Goal: Task Accomplishment & Management: Use online tool/utility

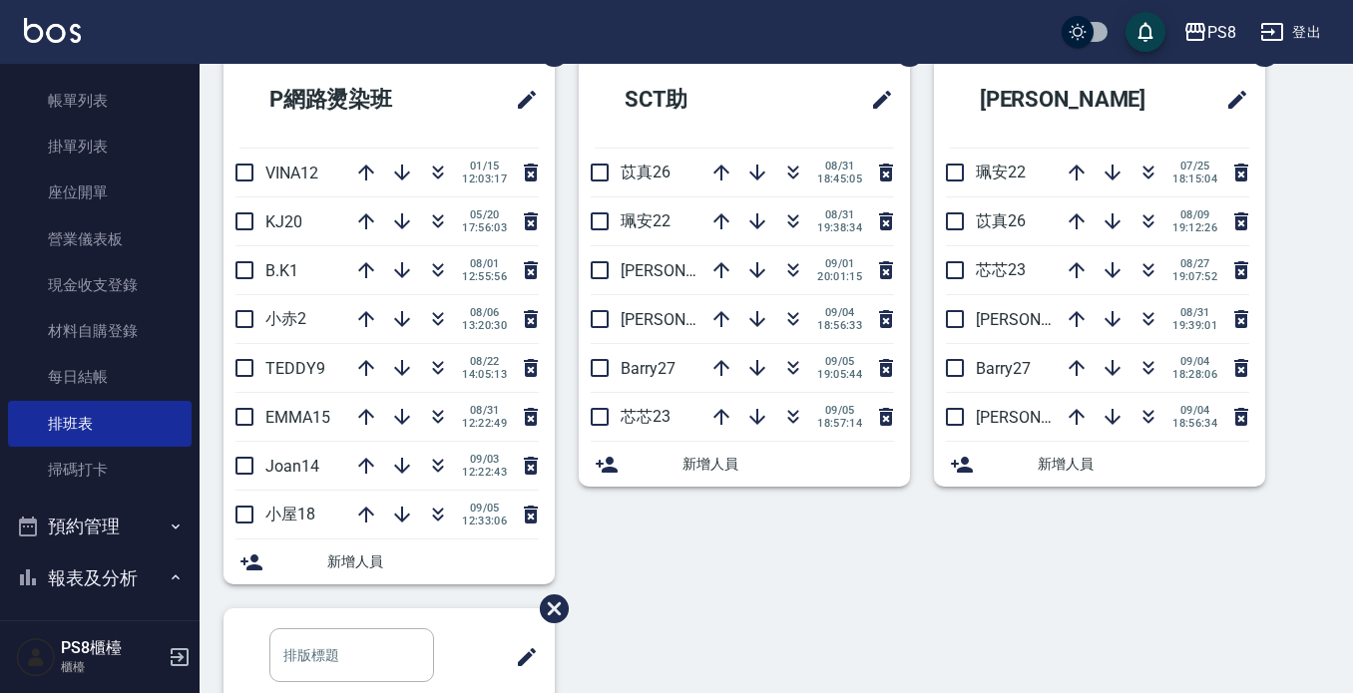
scroll to position [698, 0]
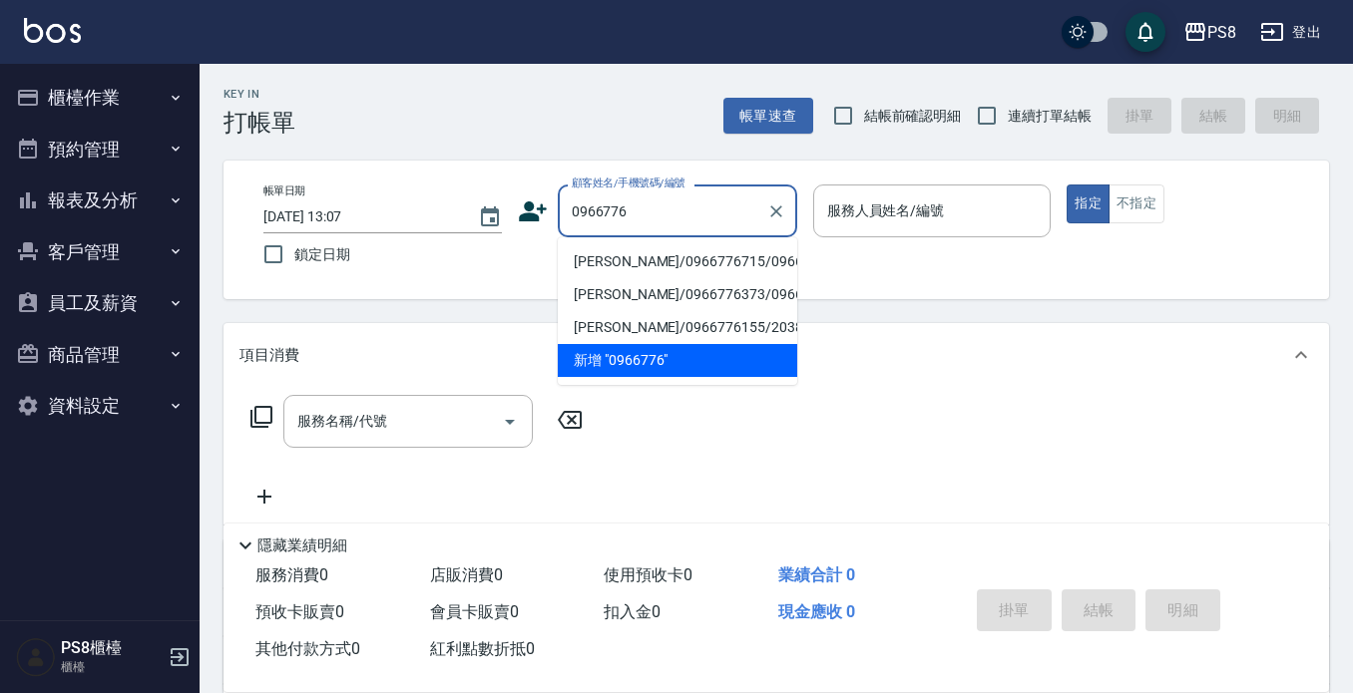
click at [688, 277] on li "[PERSON_NAME]/0966776715/0966776715" at bounding box center [677, 261] width 239 height 33
type input "[PERSON_NAME]/0966776715/0966776715"
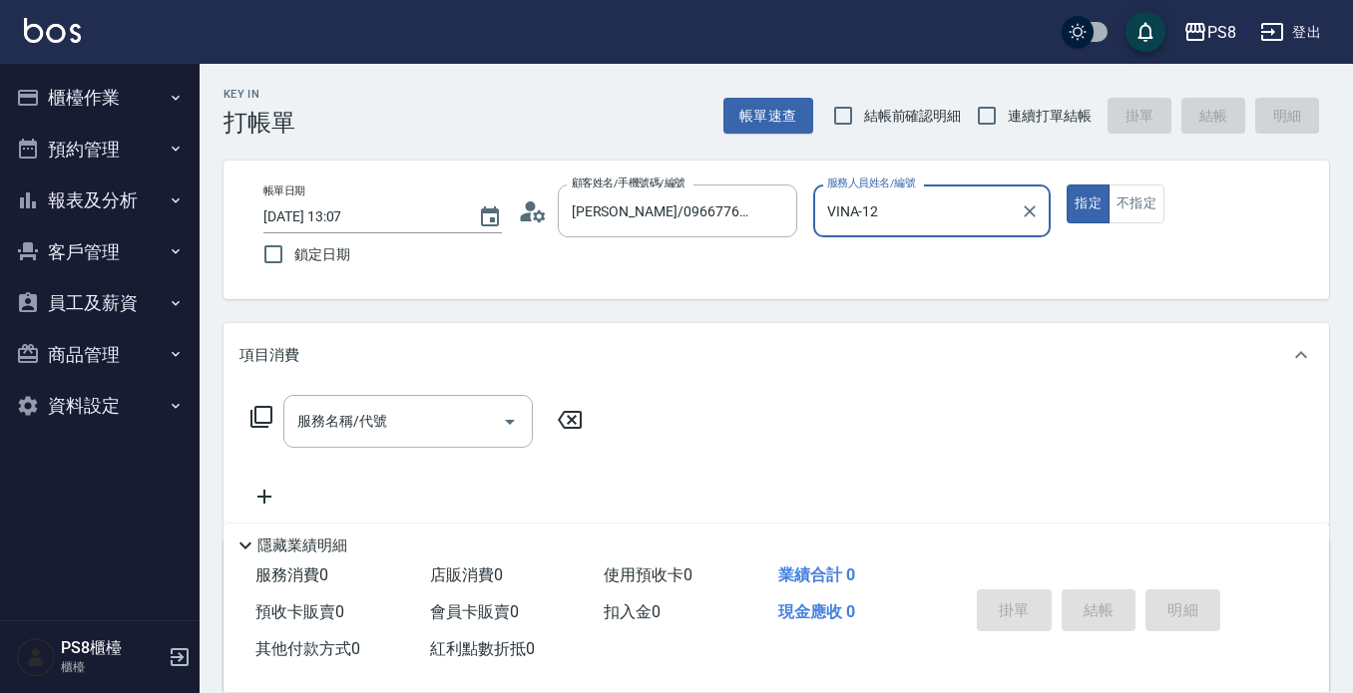
type input "VINA-12"
click at [528, 221] on icon at bounding box center [526, 217] width 12 height 9
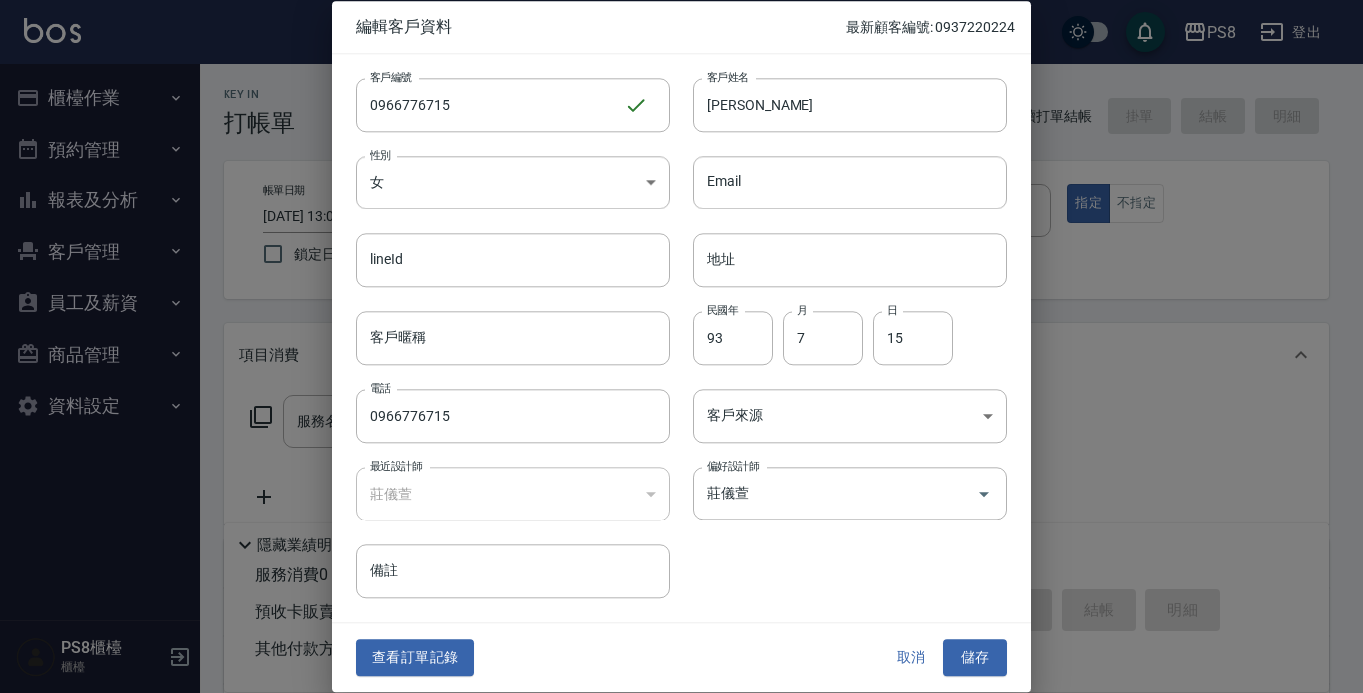
click at [454, 649] on button "查看訂單記錄" at bounding box center [415, 659] width 118 height 37
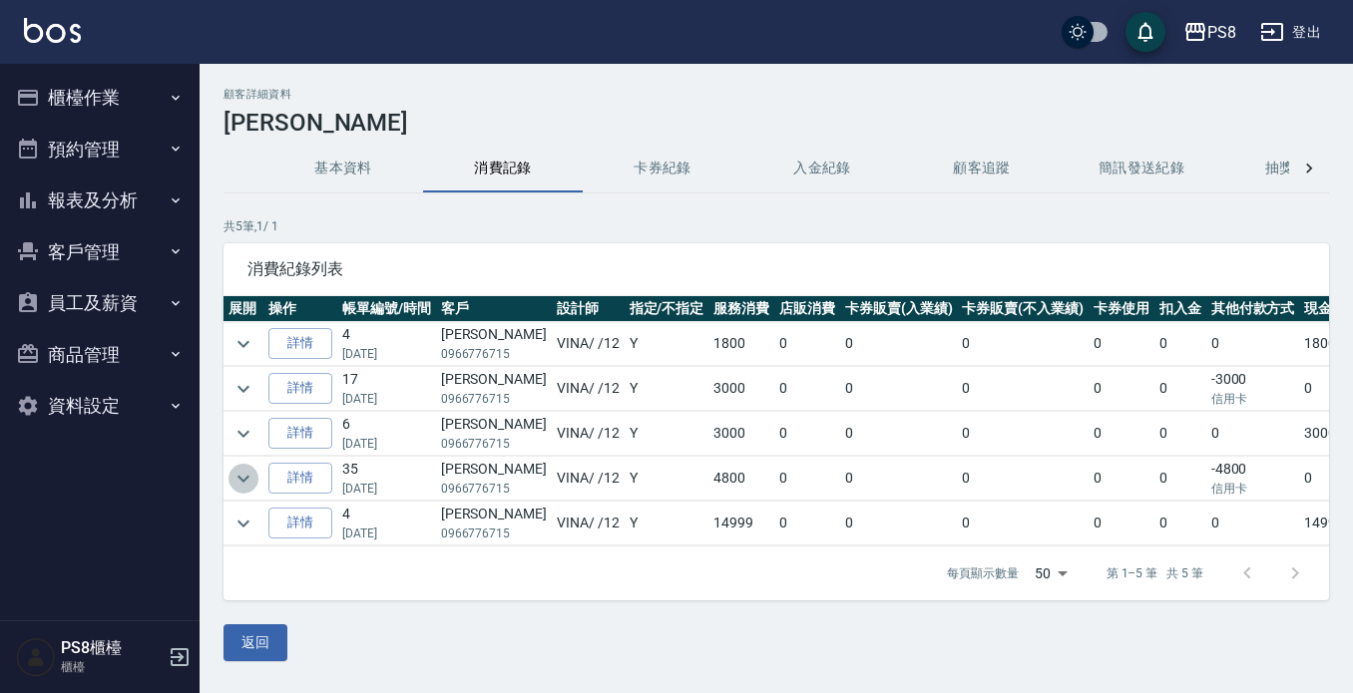
click at [236, 476] on icon "expand row" at bounding box center [243, 479] width 24 height 24
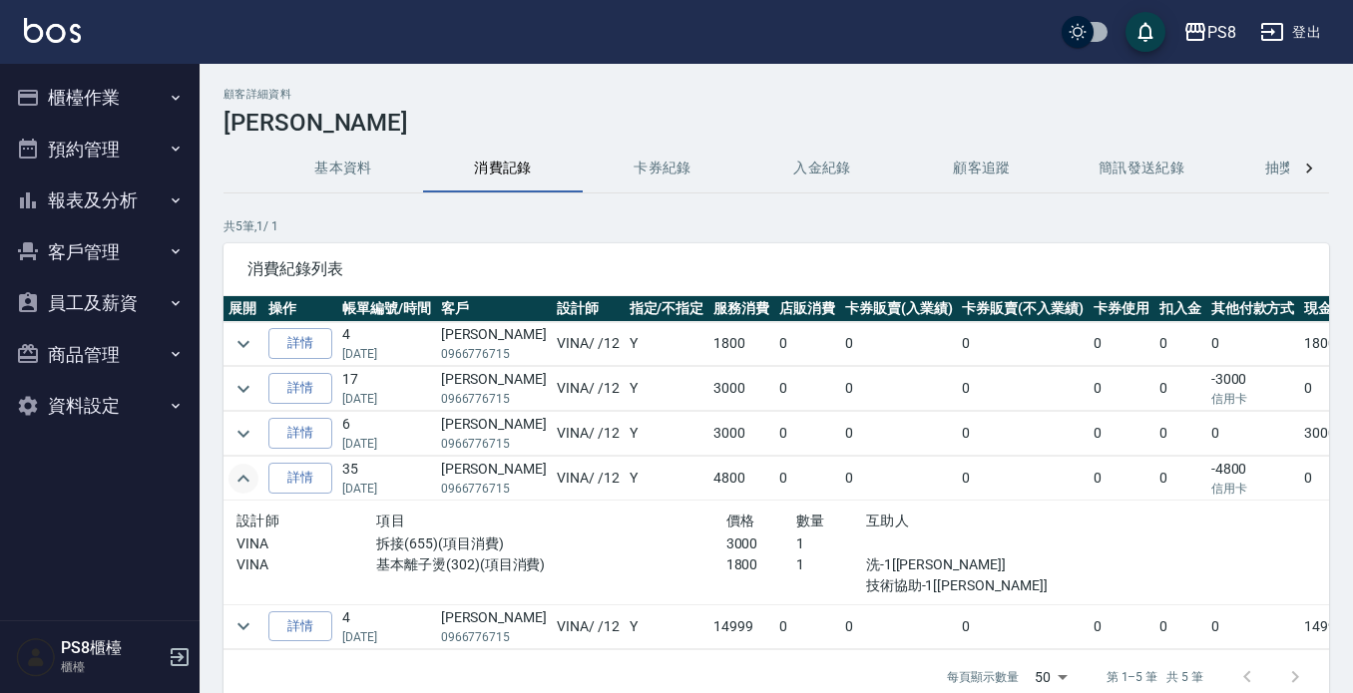
click at [236, 475] on icon "expand row" at bounding box center [243, 479] width 24 height 24
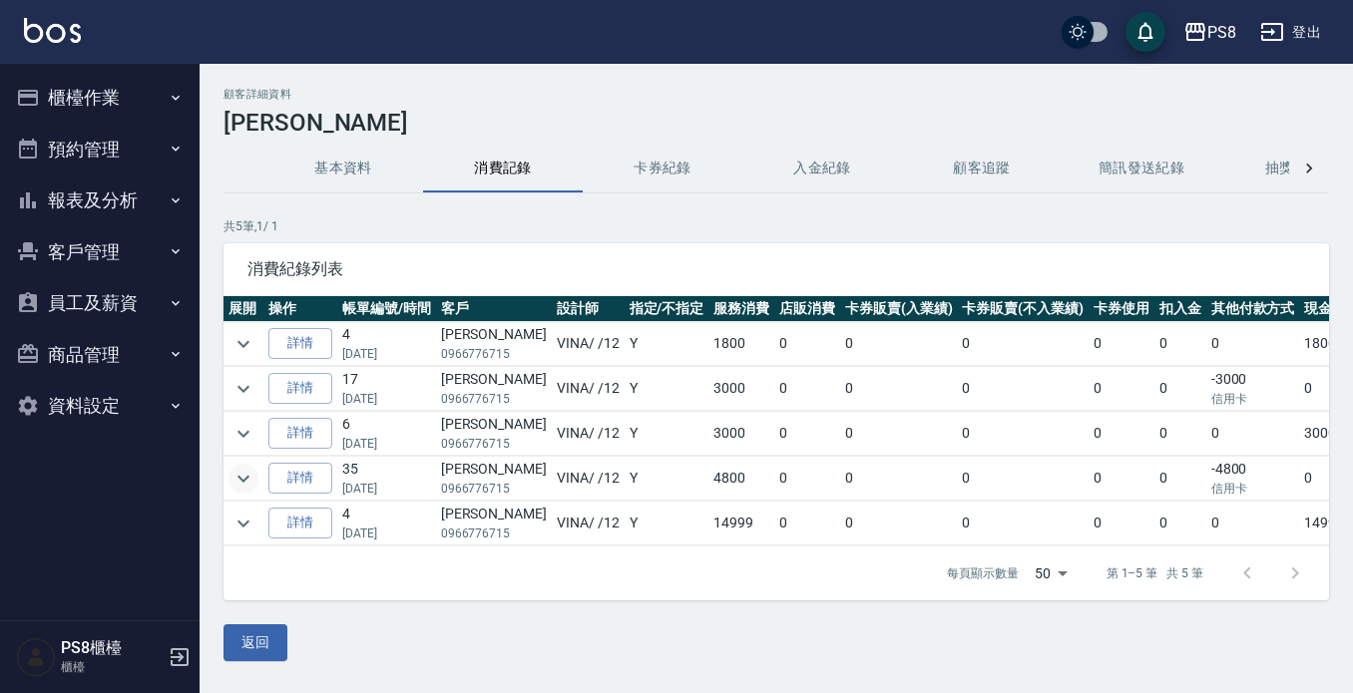
click at [77, 90] on button "櫃檯作業" at bounding box center [100, 98] width 184 height 52
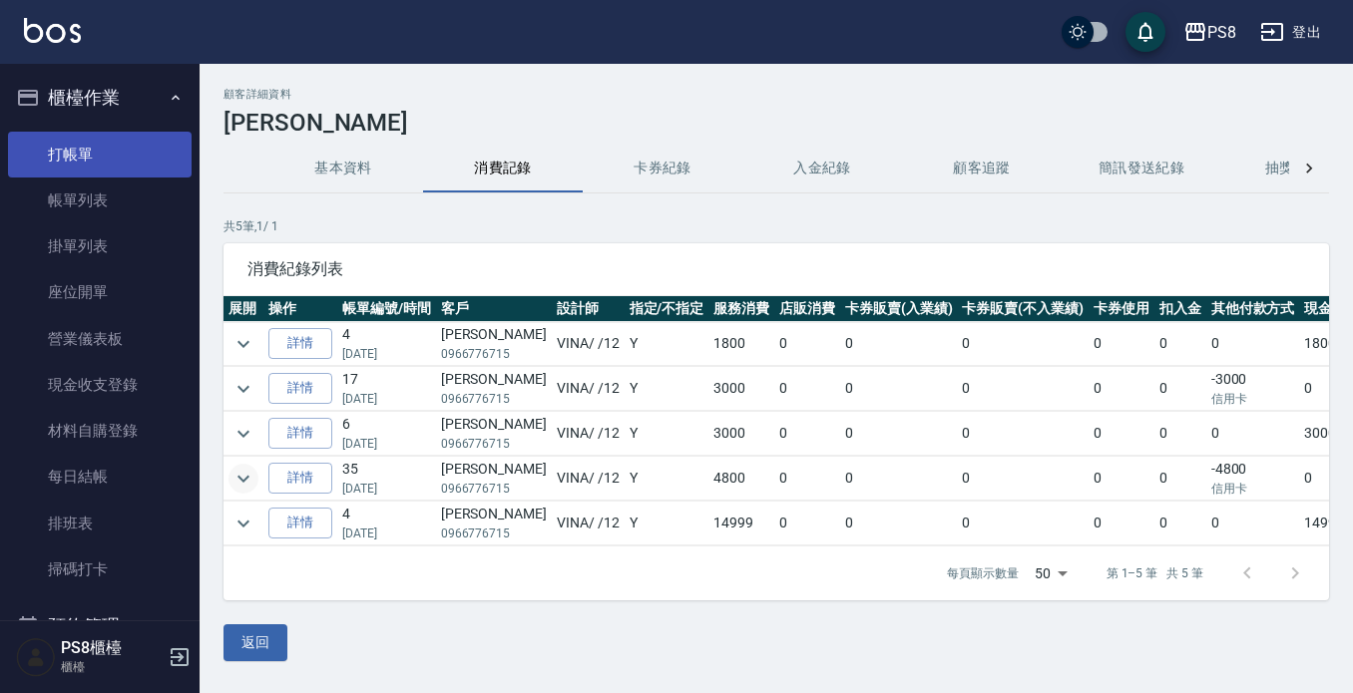
click at [84, 157] on link "打帳單" at bounding box center [100, 155] width 184 height 46
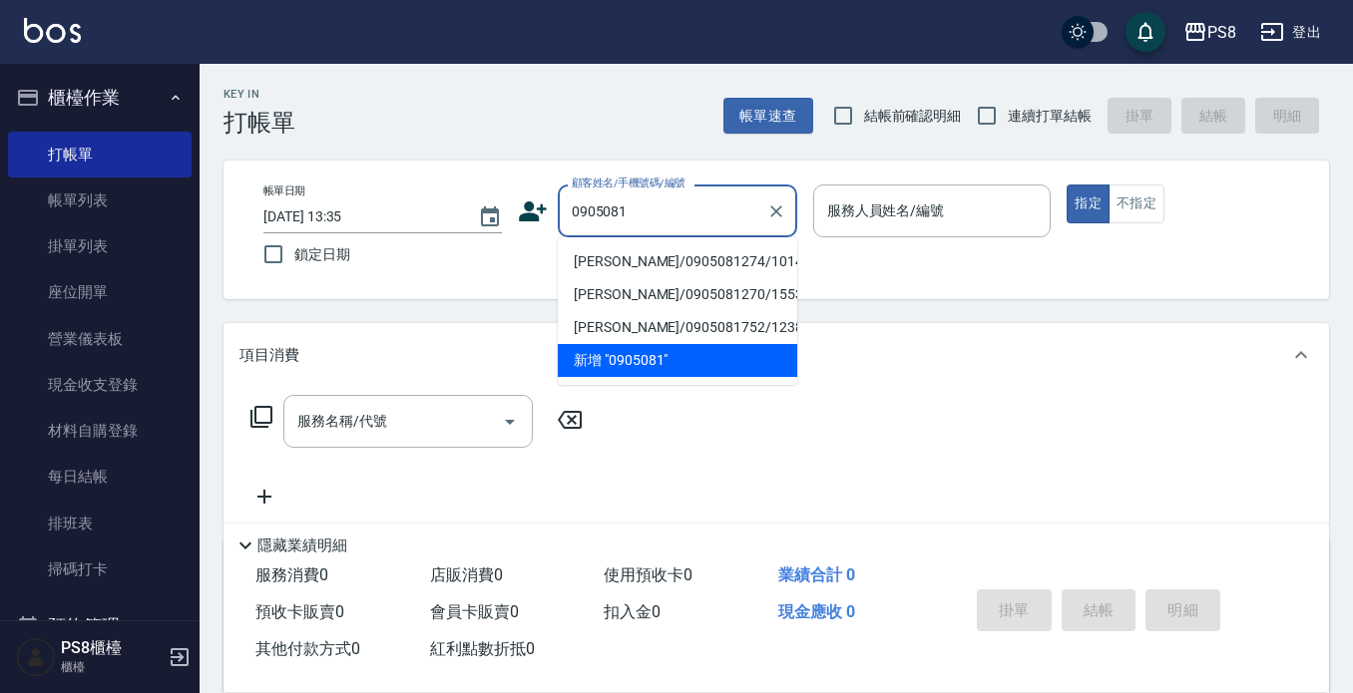
click at [637, 266] on li "[PERSON_NAME]/0905081274/10143" at bounding box center [677, 261] width 239 height 33
type input "[PERSON_NAME]/0905081274/10143"
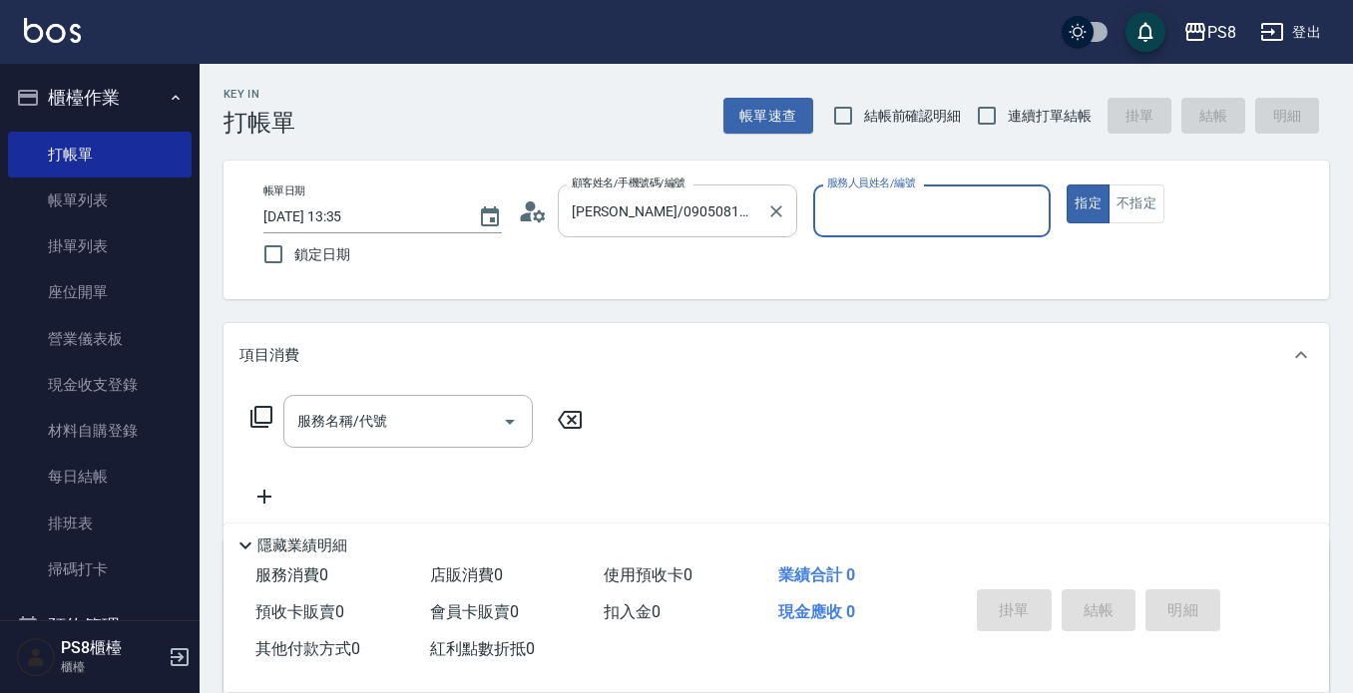
type input "小屋-18"
click at [544, 214] on icon at bounding box center [539, 216] width 12 height 12
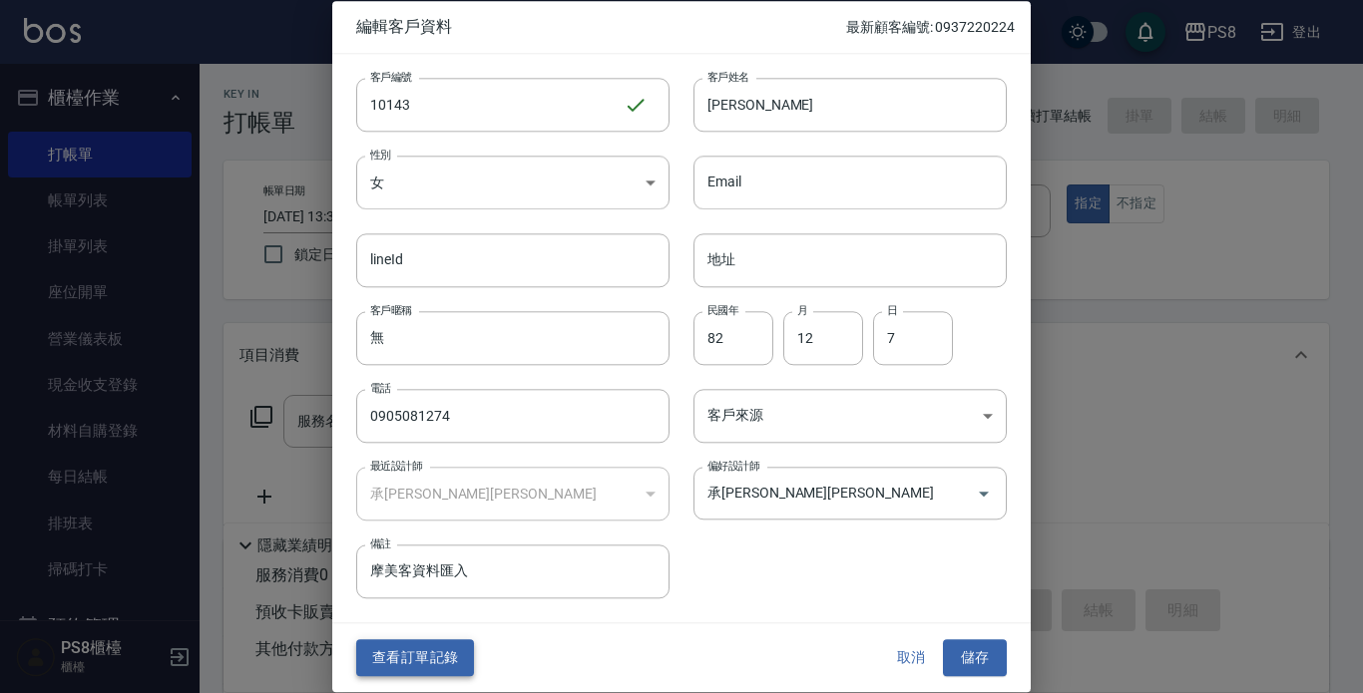
click at [424, 671] on button "查看訂單記錄" at bounding box center [415, 659] width 118 height 37
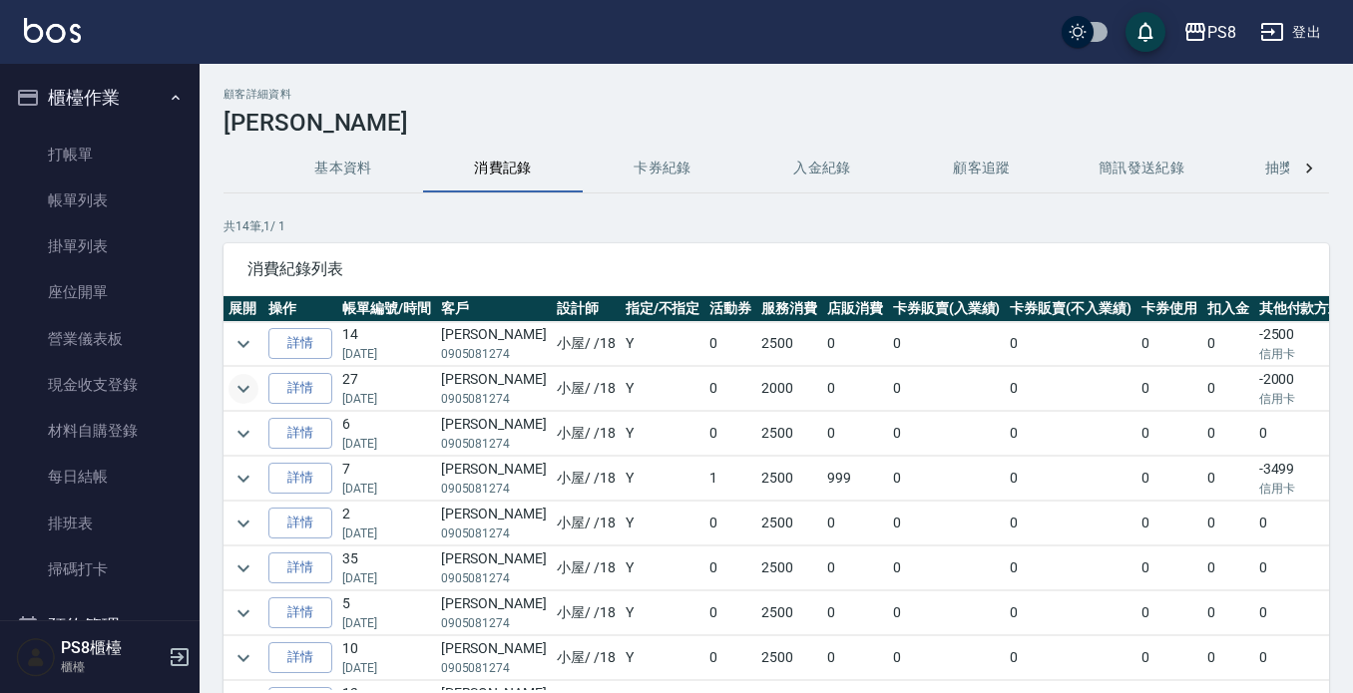
click at [252, 381] on icon "expand row" at bounding box center [243, 389] width 24 height 24
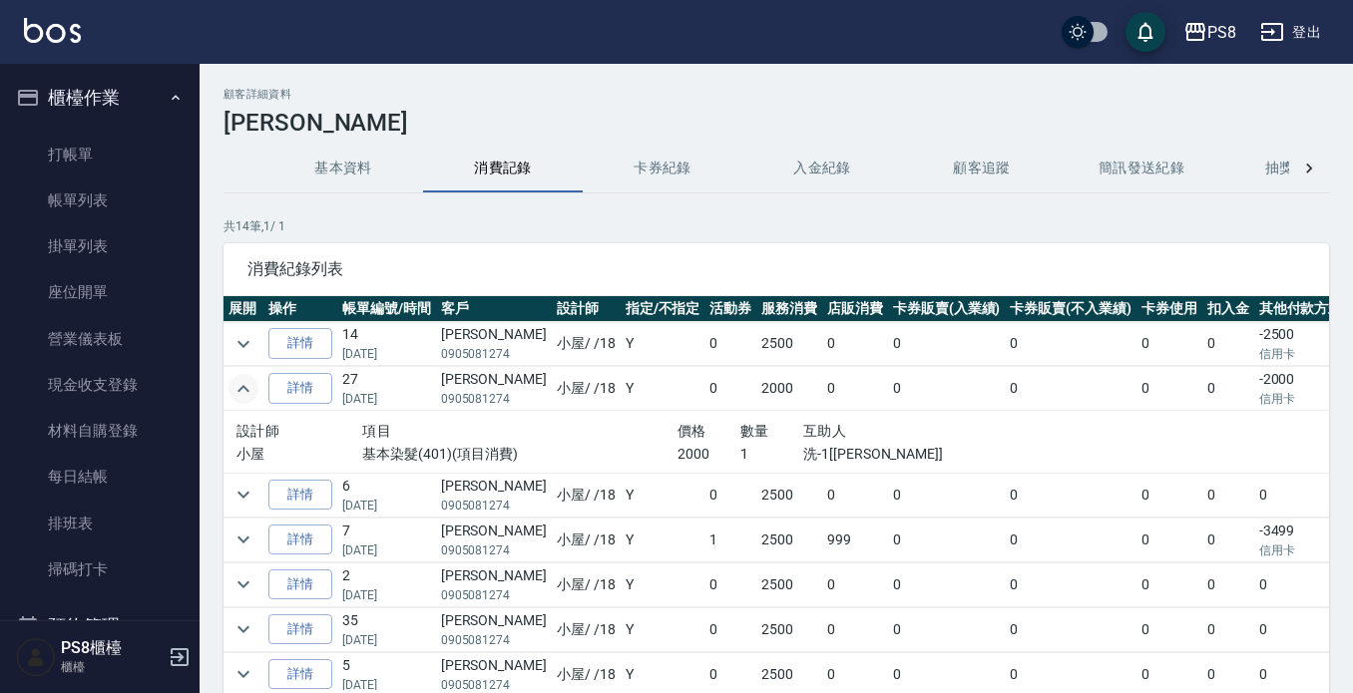
click at [250, 382] on icon "expand row" at bounding box center [243, 389] width 24 height 24
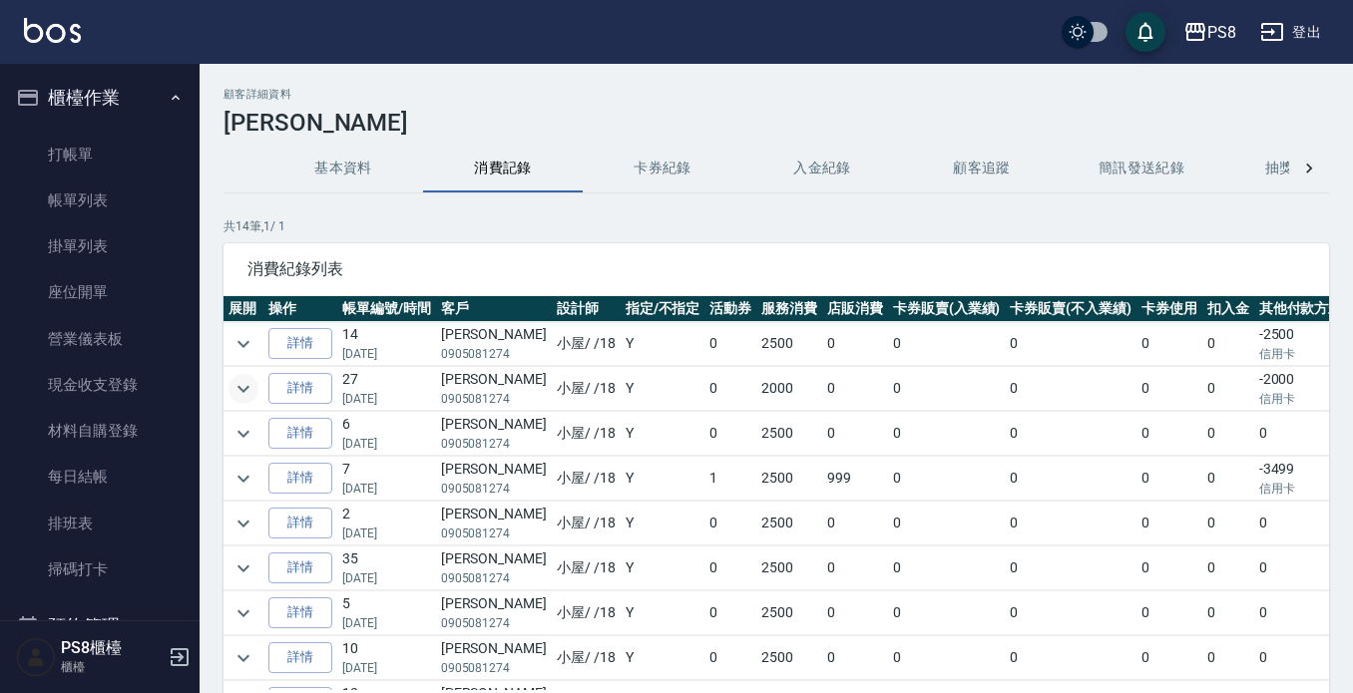
click at [888, 462] on td "0" at bounding box center [947, 479] width 118 height 44
click at [942, 449] on td "0" at bounding box center [947, 434] width 118 height 44
click at [139, 93] on button "櫃檯作業" at bounding box center [100, 98] width 184 height 52
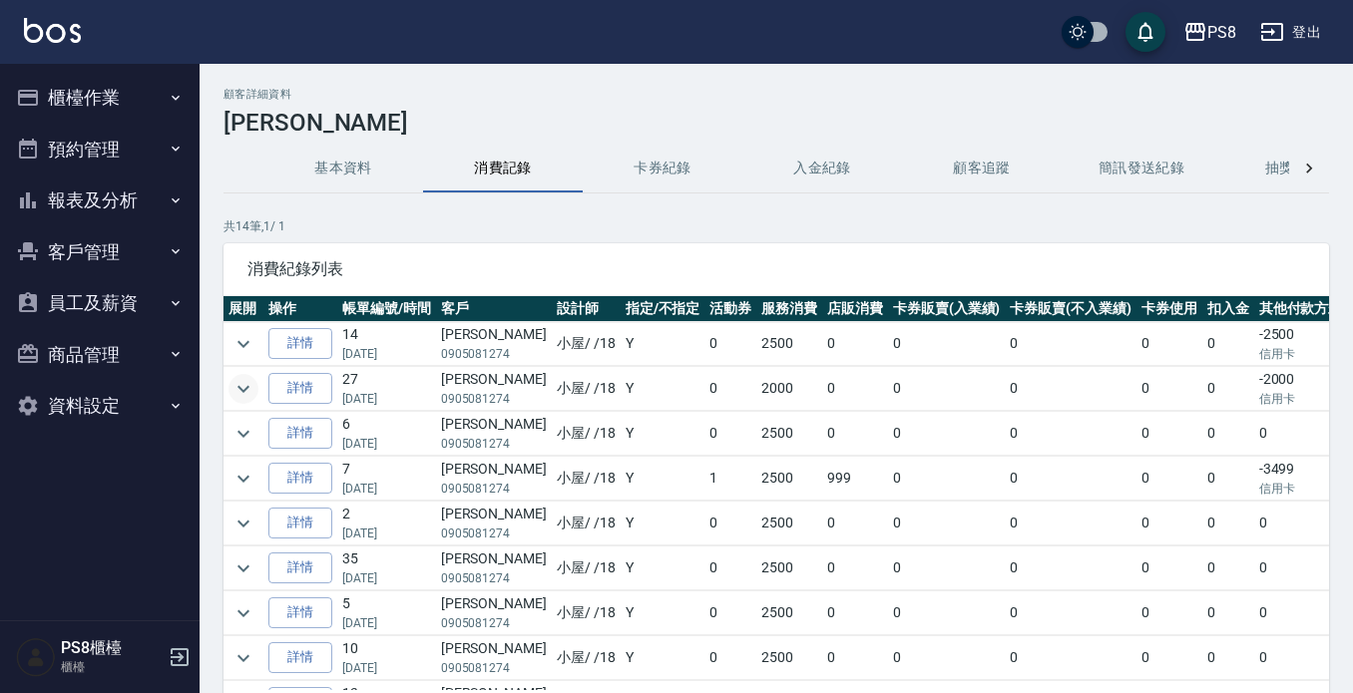
click at [137, 91] on button "櫃檯作業" at bounding box center [100, 98] width 184 height 52
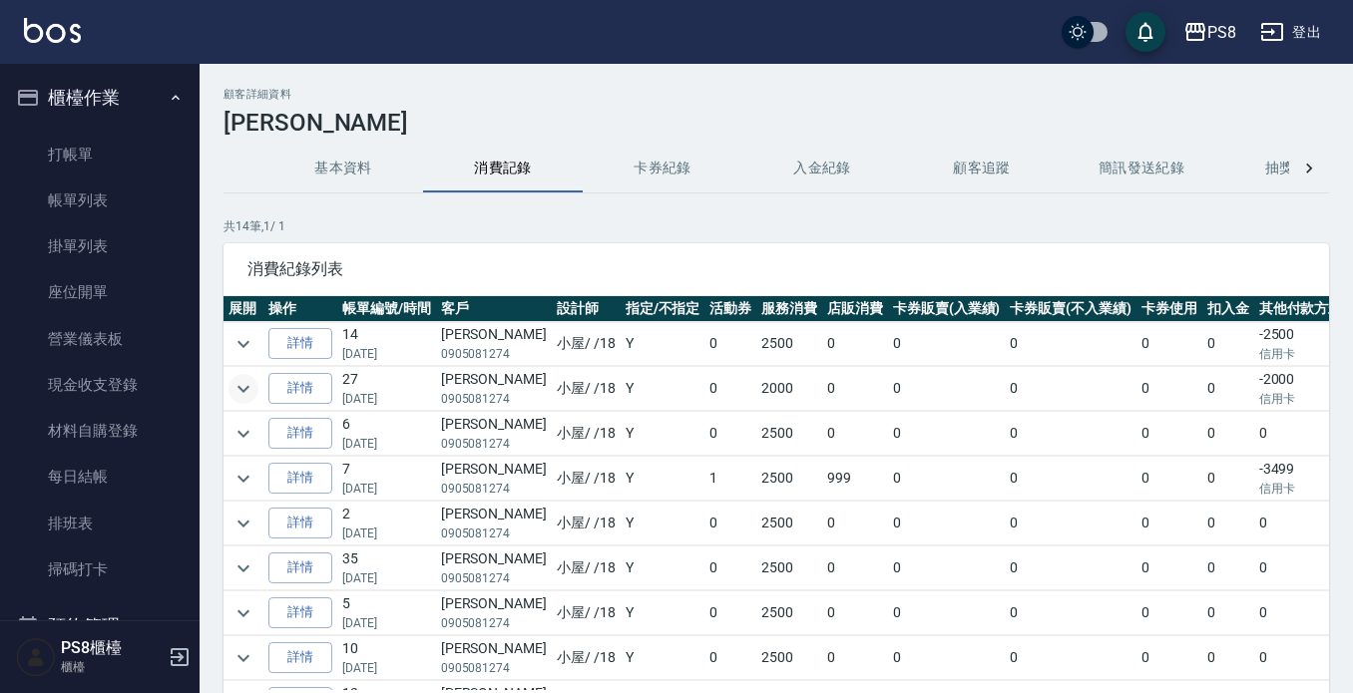
drag, startPoint x: 115, startPoint y: 377, endPoint x: 210, endPoint y: 327, distance: 107.1
click at [116, 377] on link "現金收支登錄" at bounding box center [100, 385] width 184 height 46
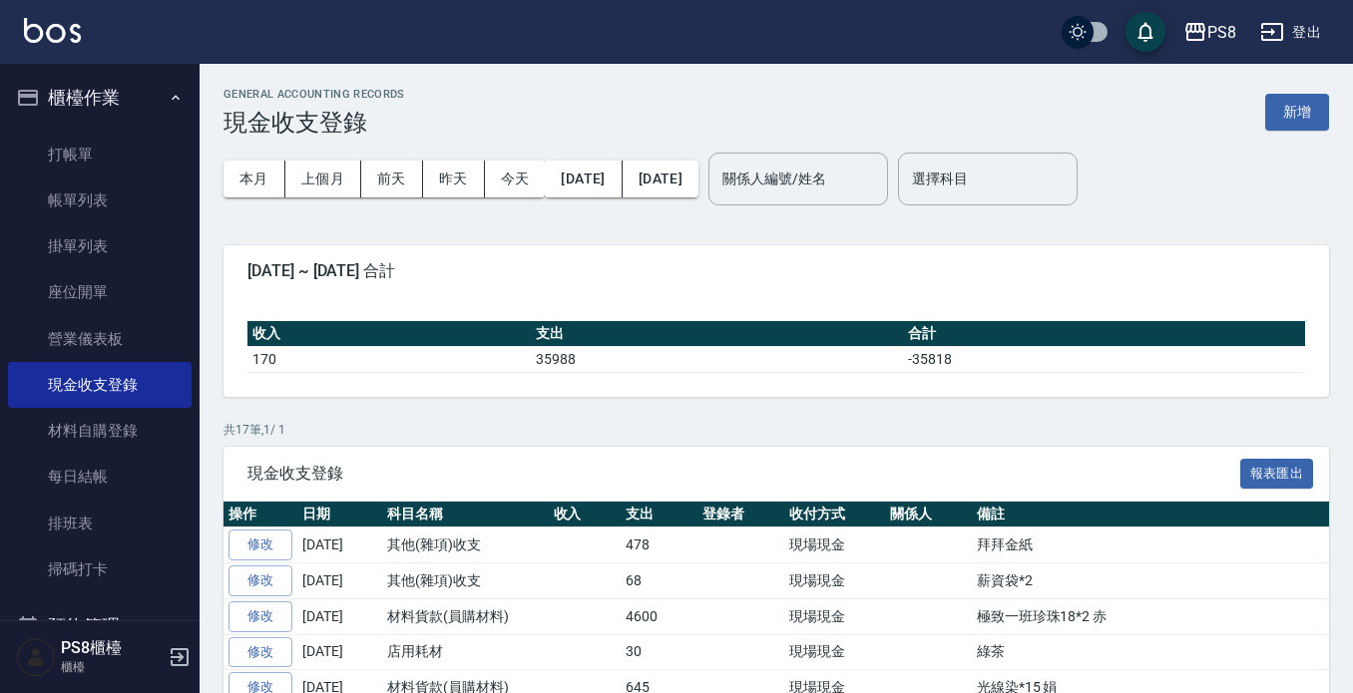
click at [1301, 113] on button "新增" at bounding box center [1297, 112] width 64 height 37
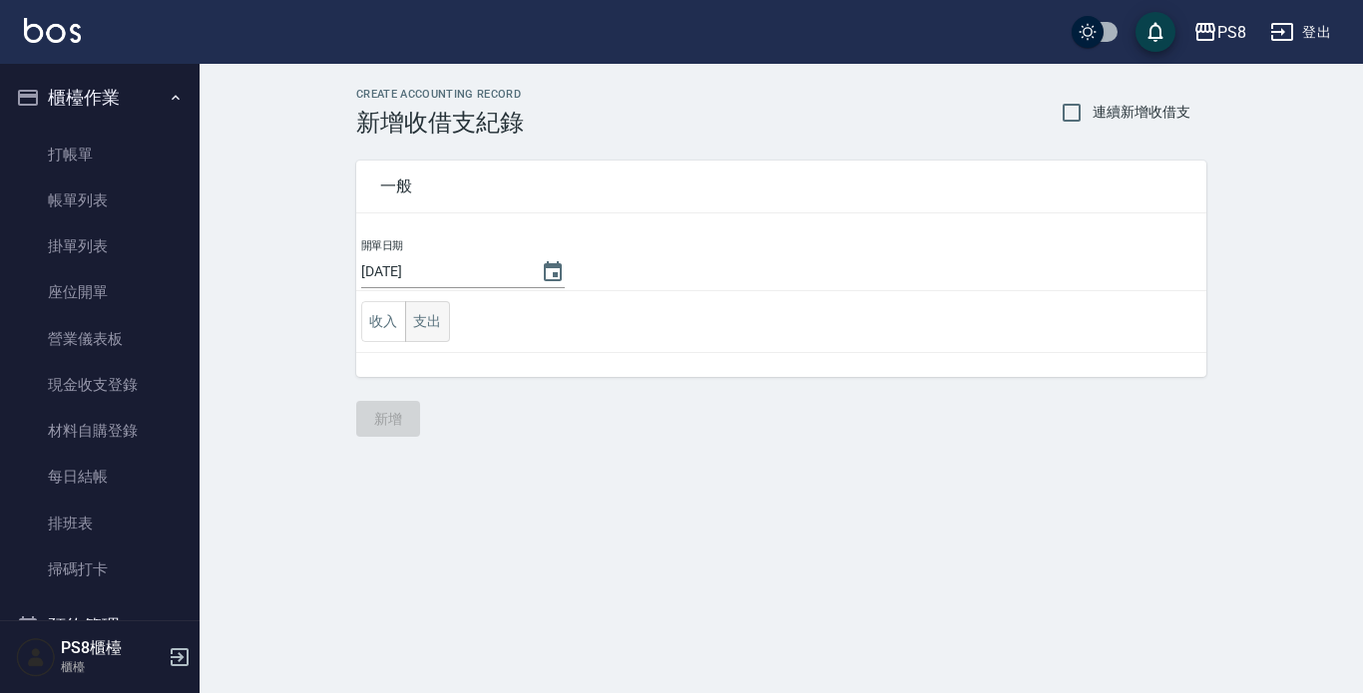
click at [441, 336] on button "支出" at bounding box center [427, 321] width 45 height 41
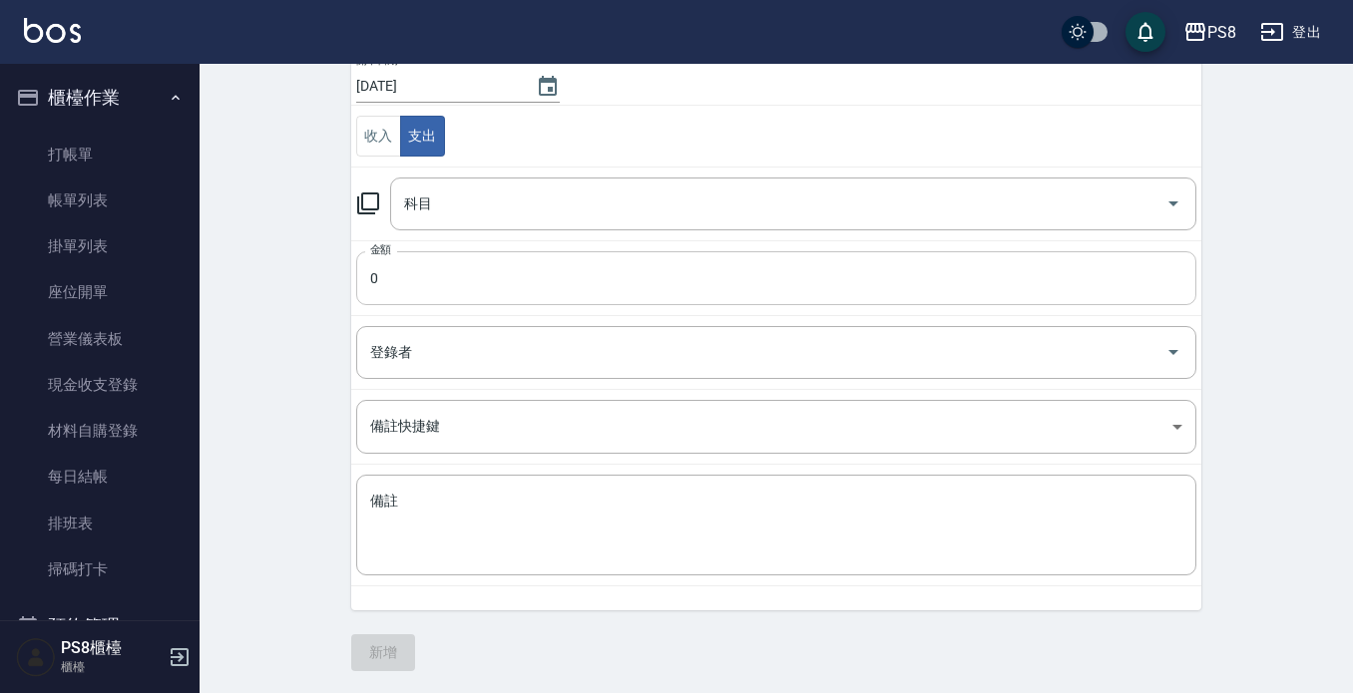
scroll to position [188, 0]
click at [472, 201] on input "科目" at bounding box center [778, 202] width 758 height 35
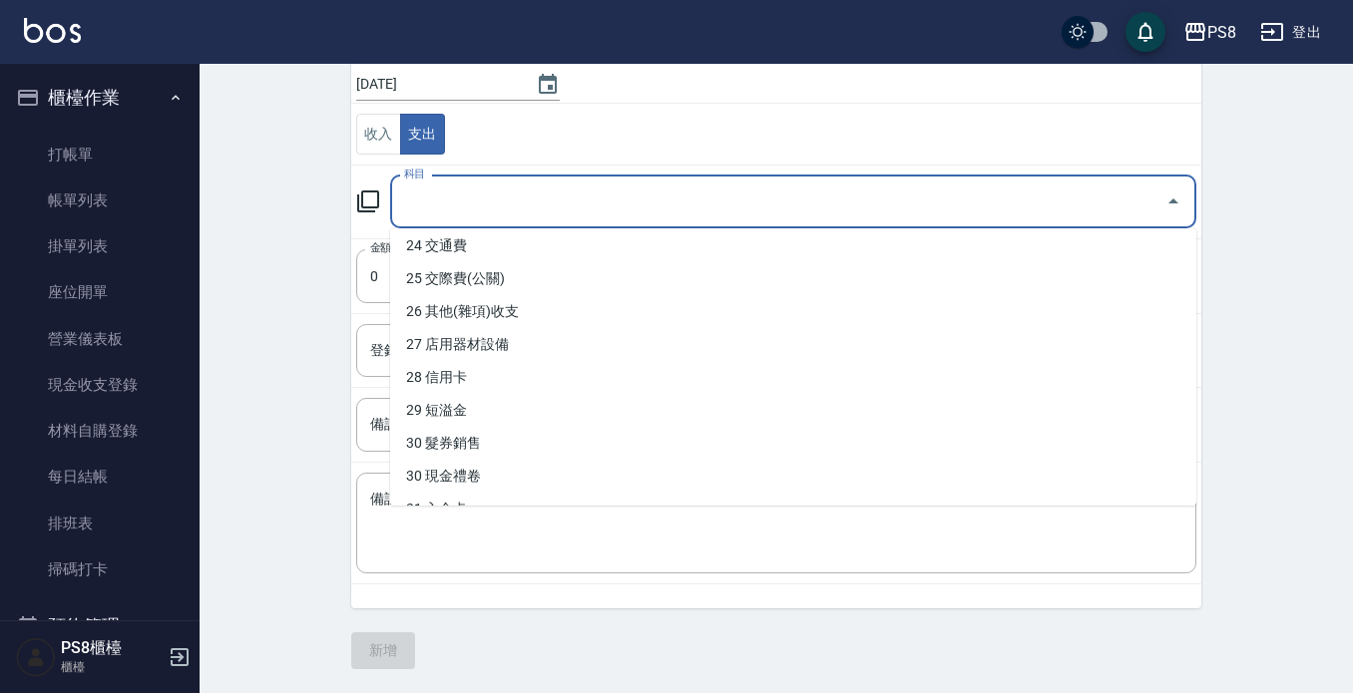
scroll to position [798, 0]
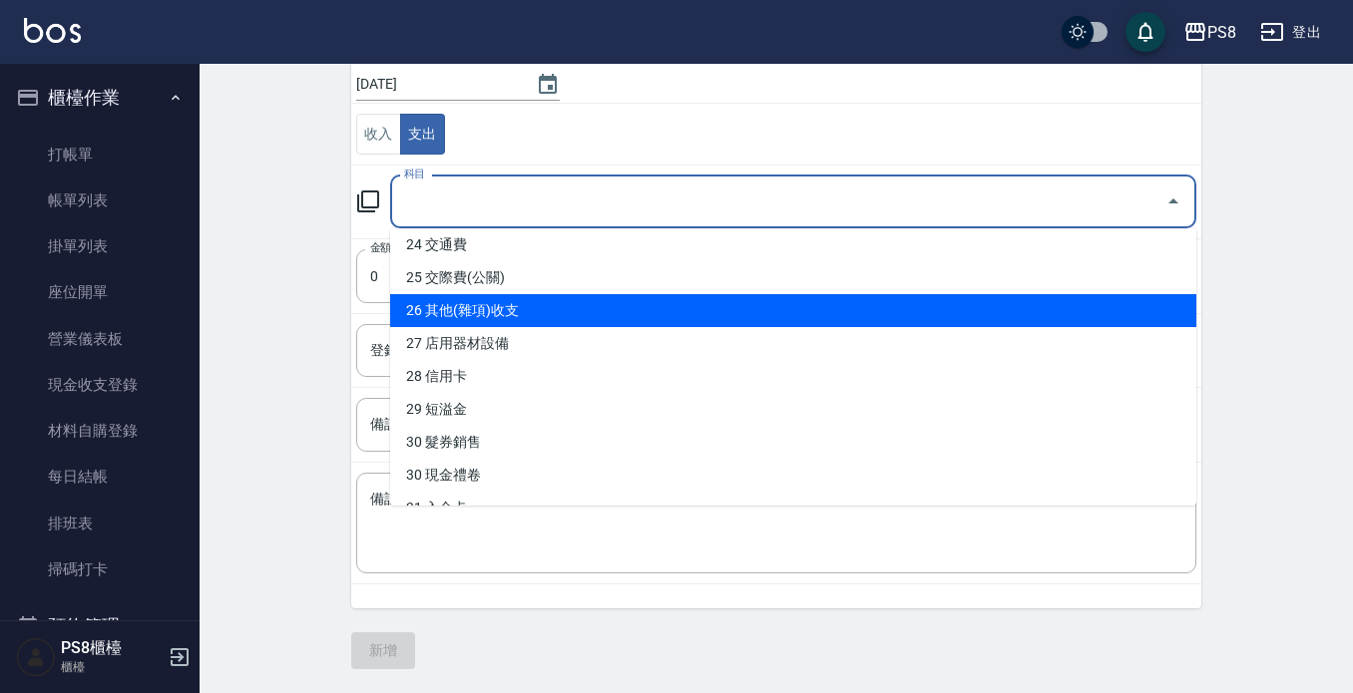
click at [474, 316] on li "26 其他(雜項)收支" at bounding box center [793, 310] width 806 height 33
type input "26 其他(雜項)收支"
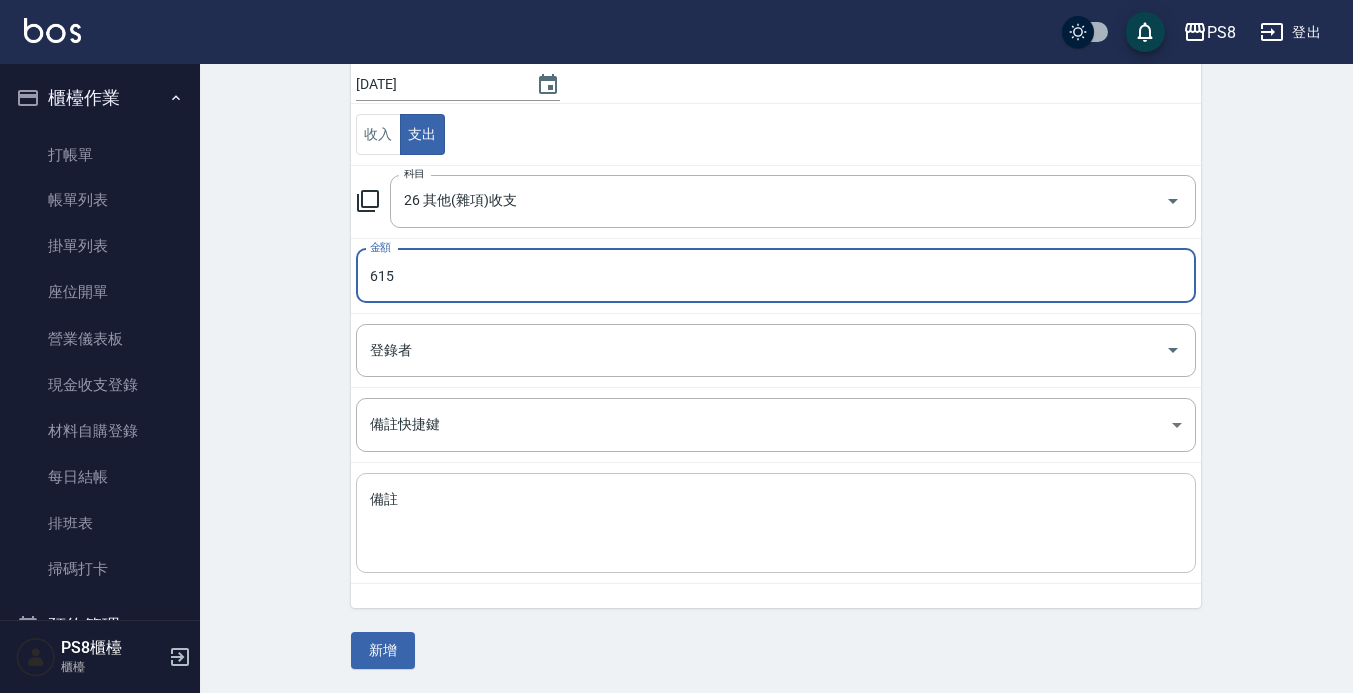
type input "615"
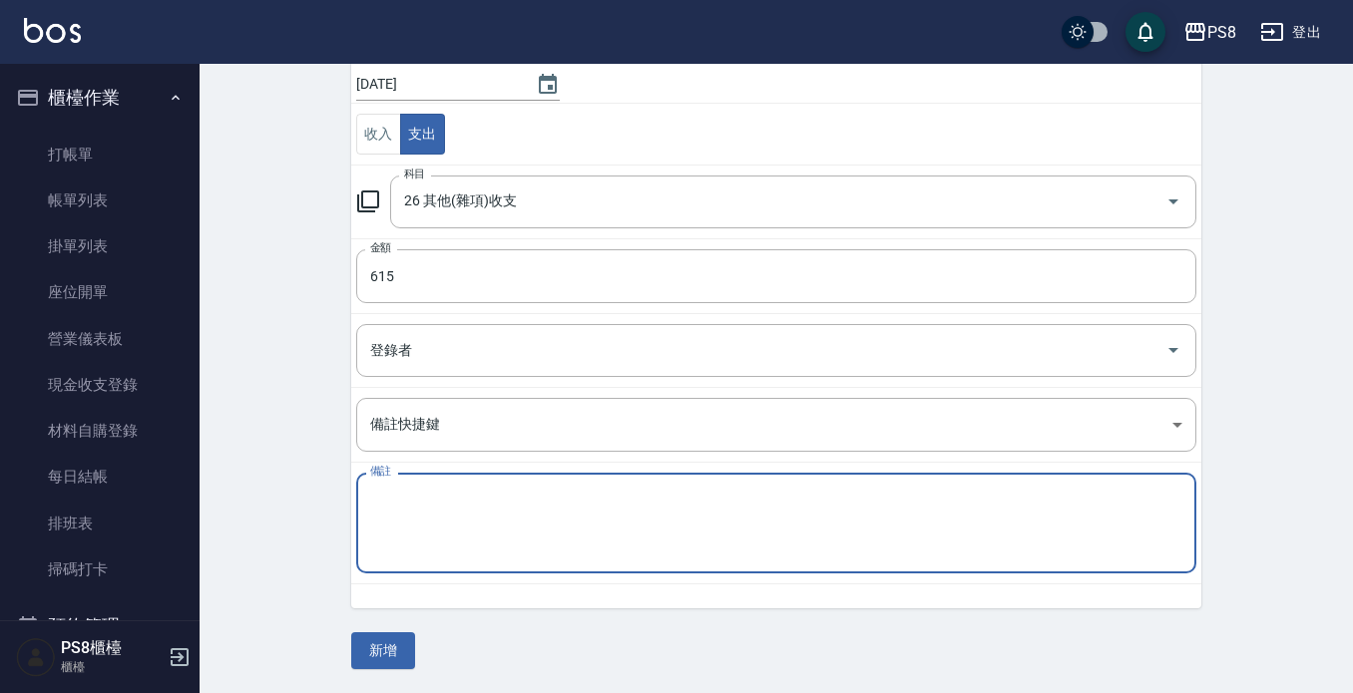
click at [672, 514] on textarea "備註" at bounding box center [776, 524] width 812 height 68
type textarea "拜拜餅乾 468 套子 147"
click at [377, 640] on button "新增" at bounding box center [383, 651] width 64 height 37
